Goal: Information Seeking & Learning: Learn about a topic

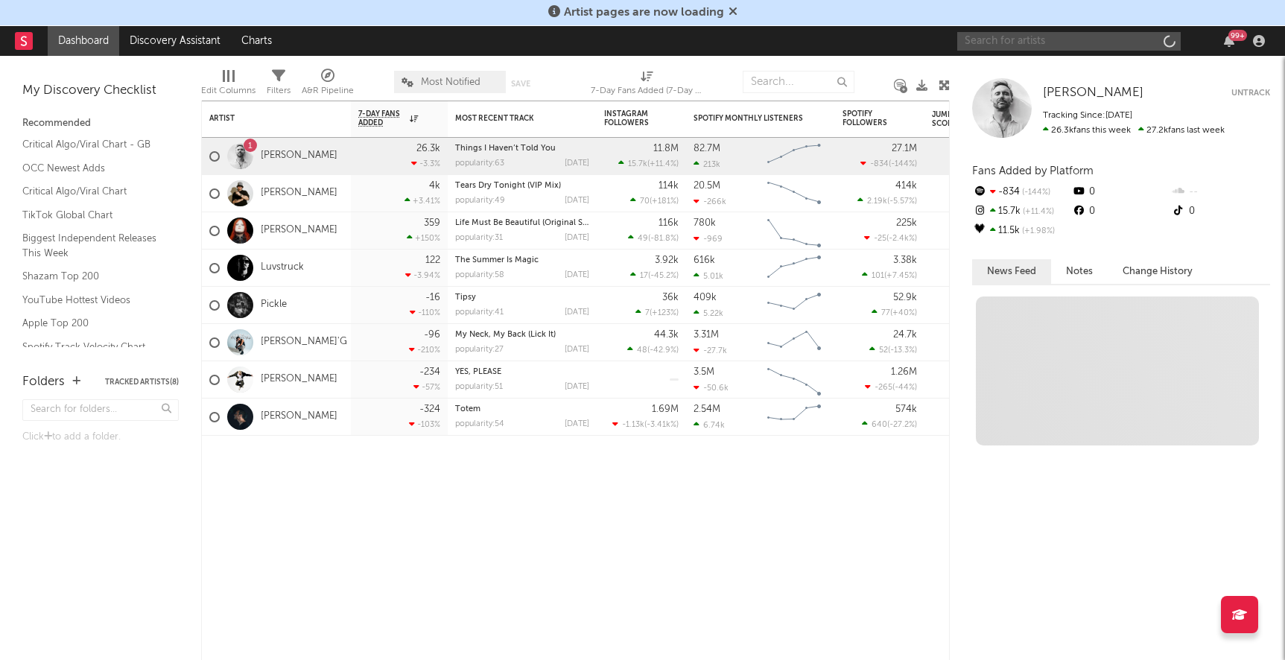
click at [1081, 42] on input "text" at bounding box center [1068, 41] width 223 height 19
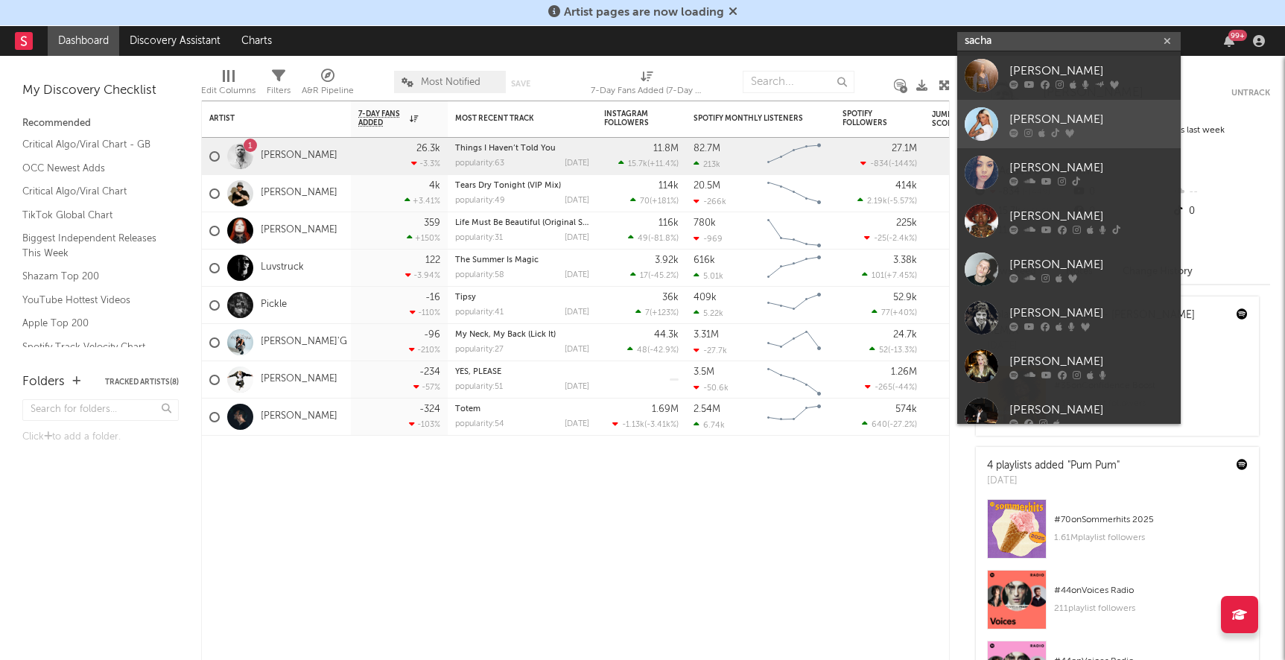
type input "sacha"
click at [1102, 115] on div "[PERSON_NAME]" at bounding box center [1091, 119] width 164 height 18
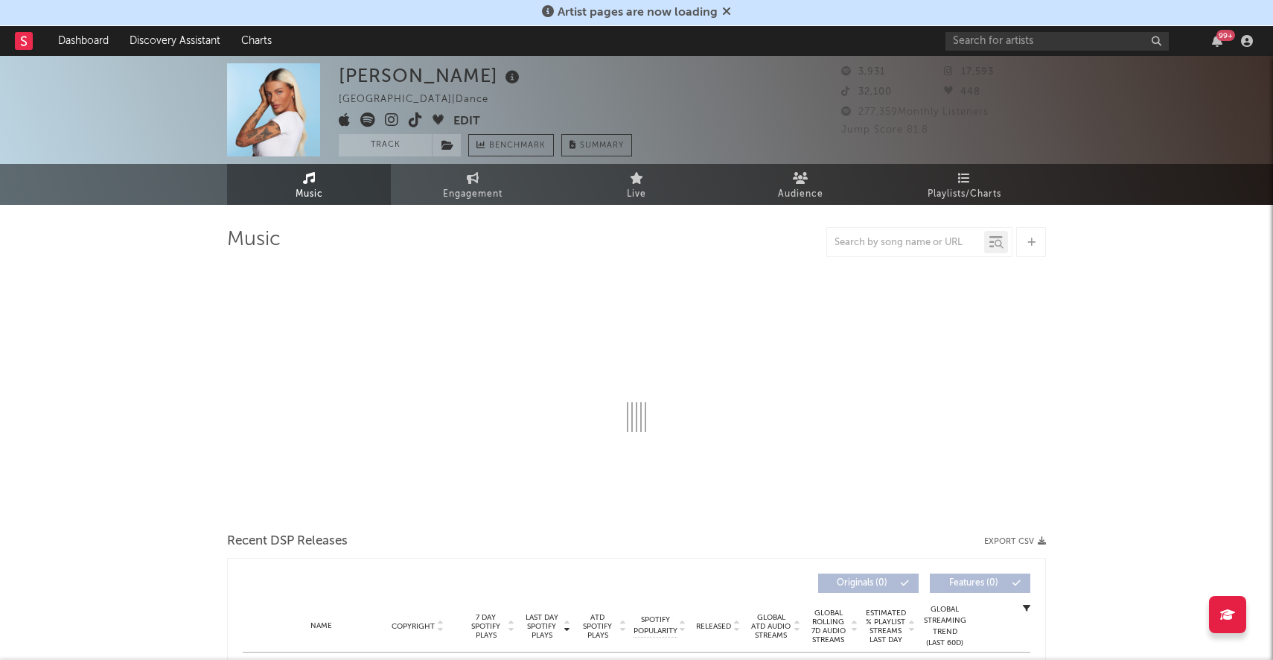
select select "1w"
